Goal: Task Accomplishment & Management: Manage account settings

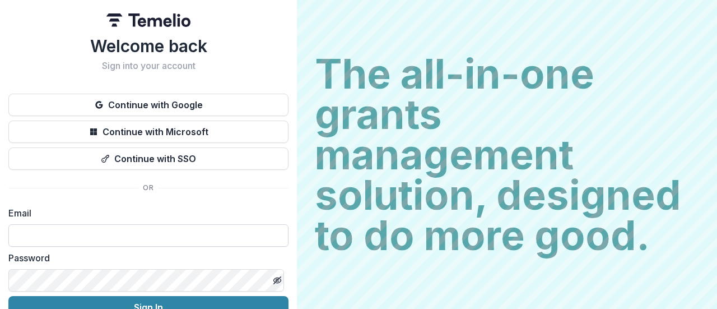
click at [142, 243] on input at bounding box center [148, 235] width 280 height 22
type input "**********"
click at [8, 296] on button "Sign In" at bounding box center [148, 307] width 280 height 22
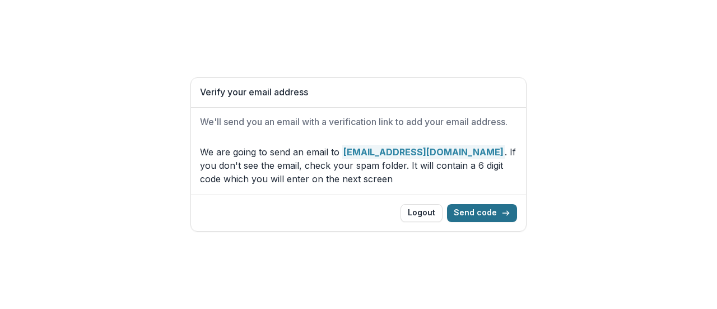
click at [474, 207] on button "Send code" at bounding box center [482, 213] width 70 height 18
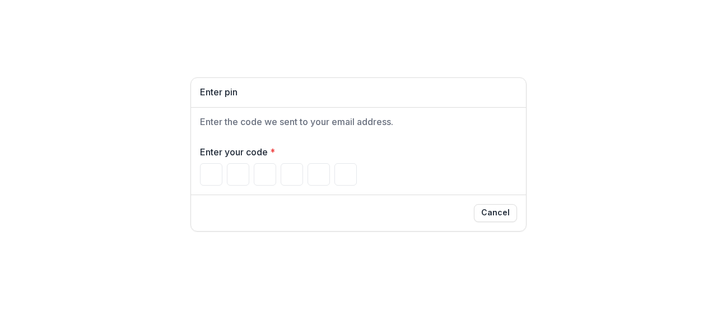
type input "*"
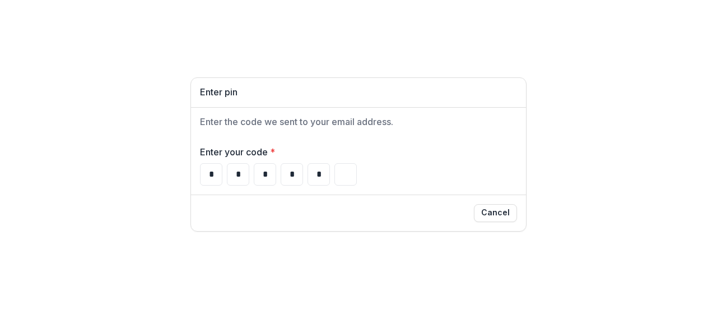
type input "*"
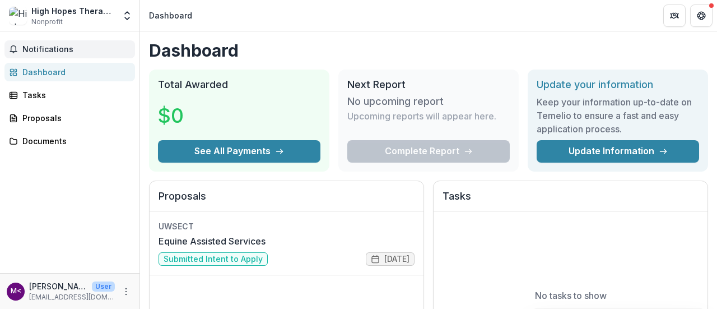
click at [69, 45] on span "Notifications" at bounding box center [76, 50] width 108 height 10
click at [67, 237] on div "Notifications Unread 0 Archived You don't have any unread notifications We'll n…" at bounding box center [70, 152] width 140 height 242
